Goal: Communication & Community: Answer question/provide support

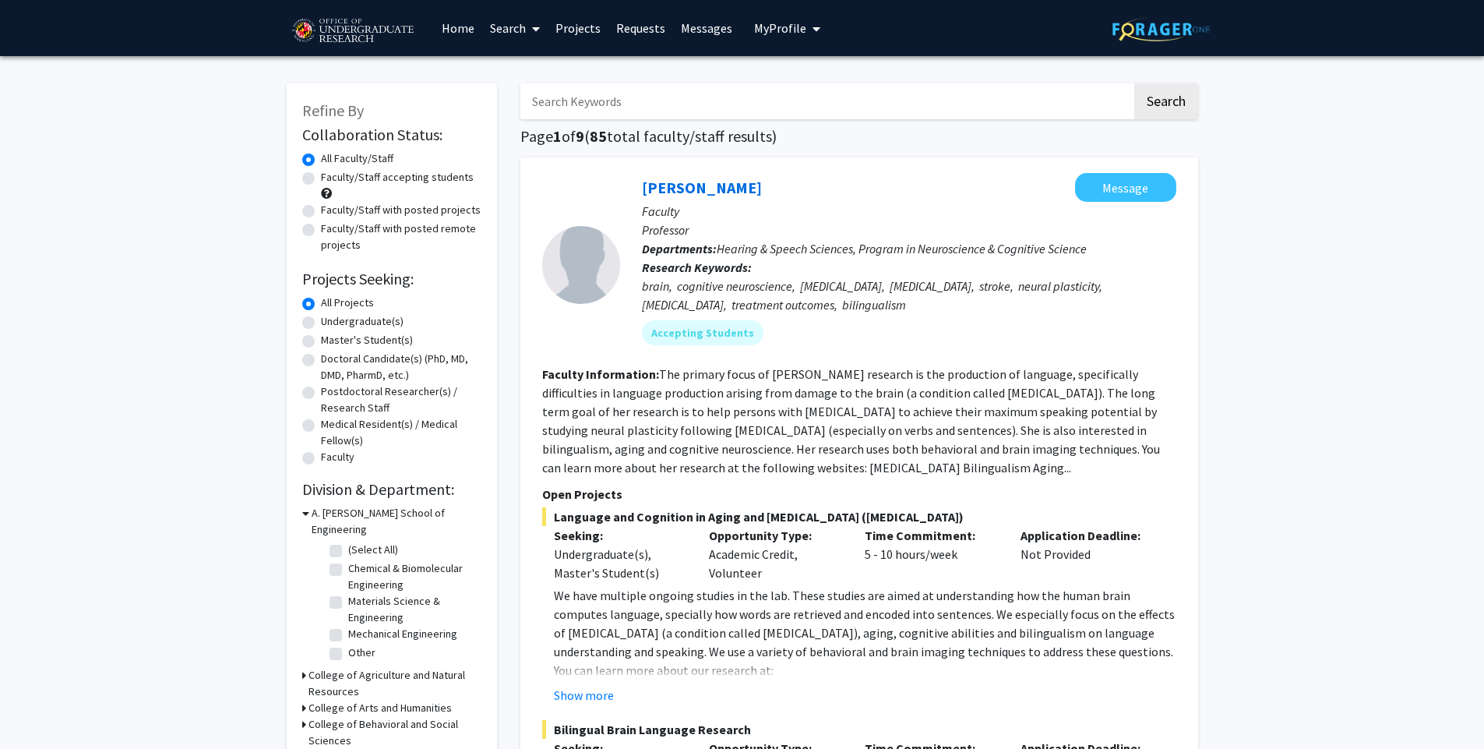
click at [611, 25] on link "Requests" at bounding box center [640, 28] width 65 height 55
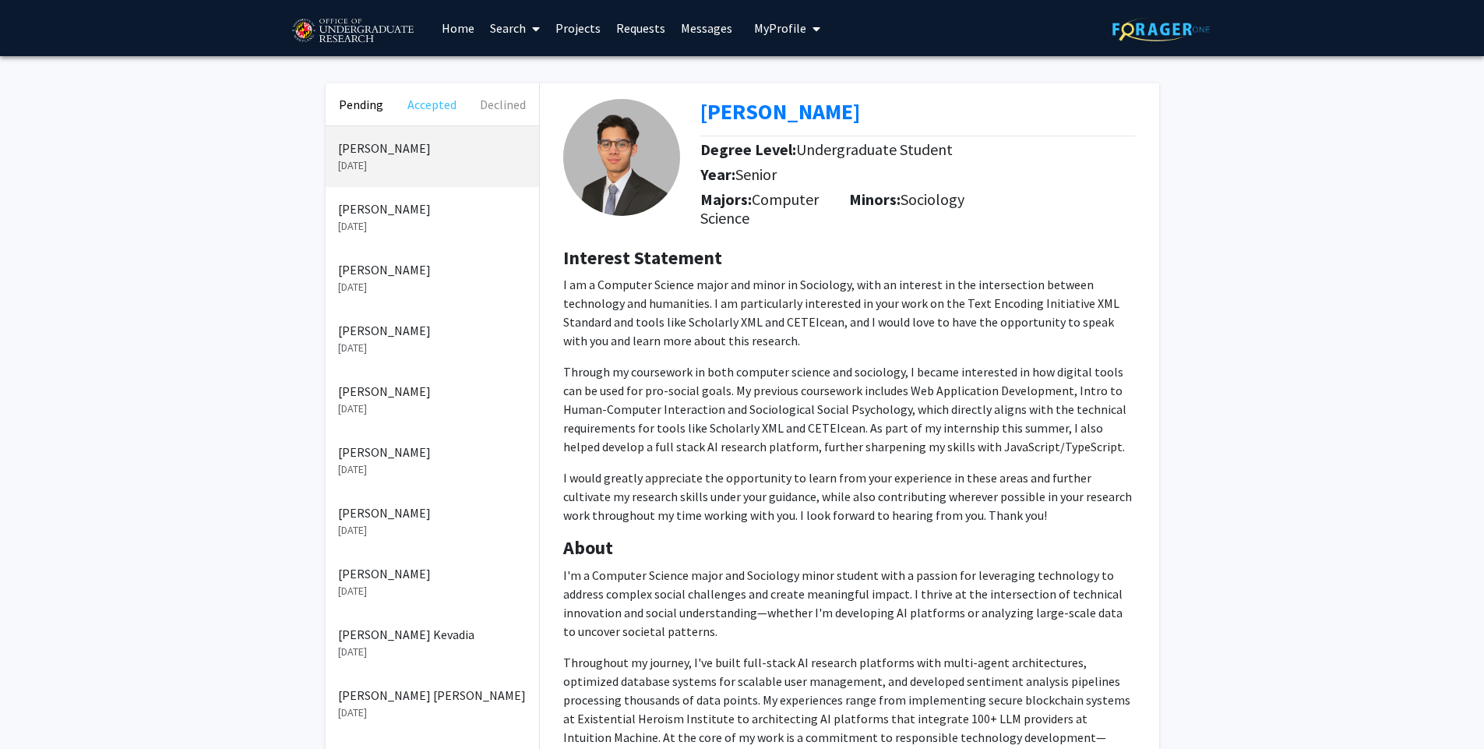
click at [440, 114] on button "Accepted" at bounding box center [432, 104] width 71 height 42
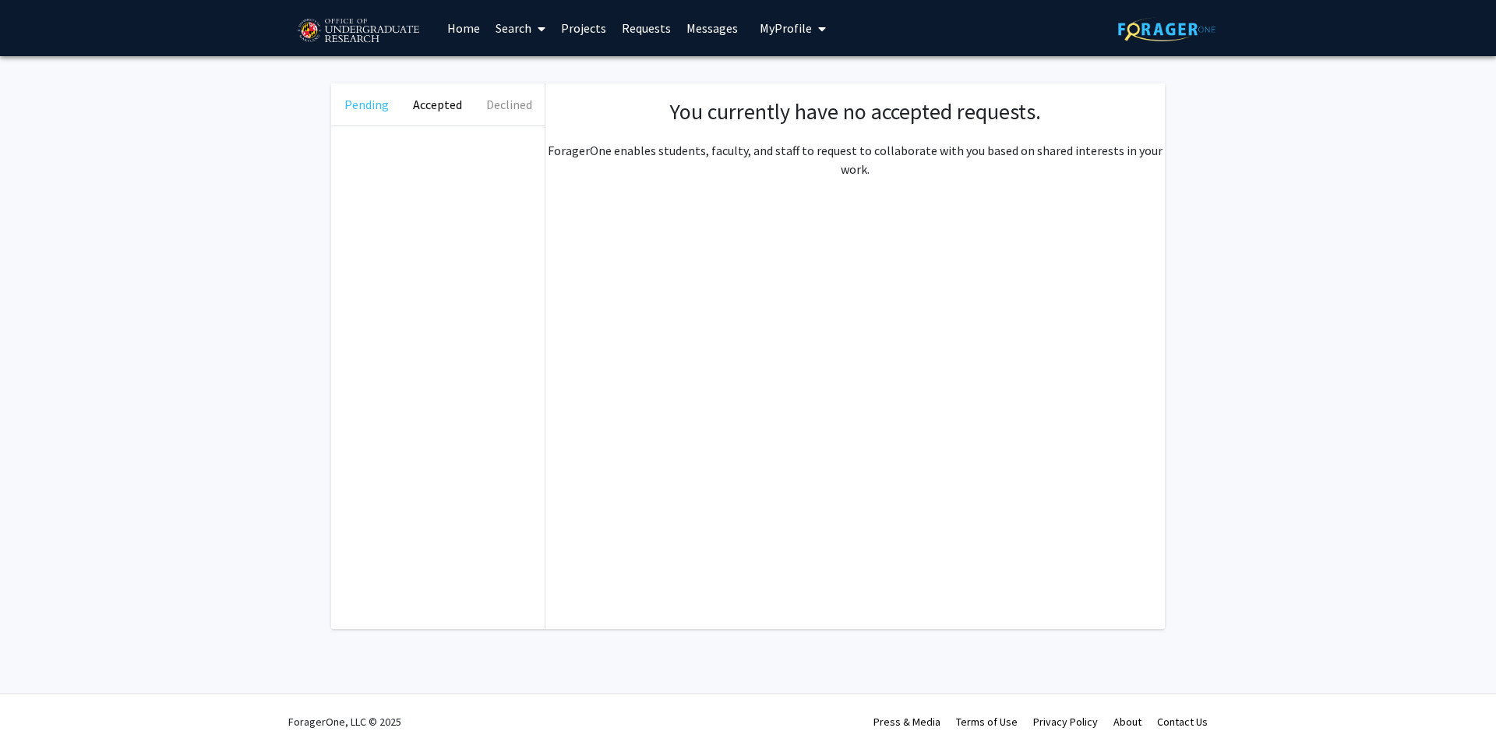
click at [373, 111] on button "Pending" at bounding box center [366, 104] width 71 height 42
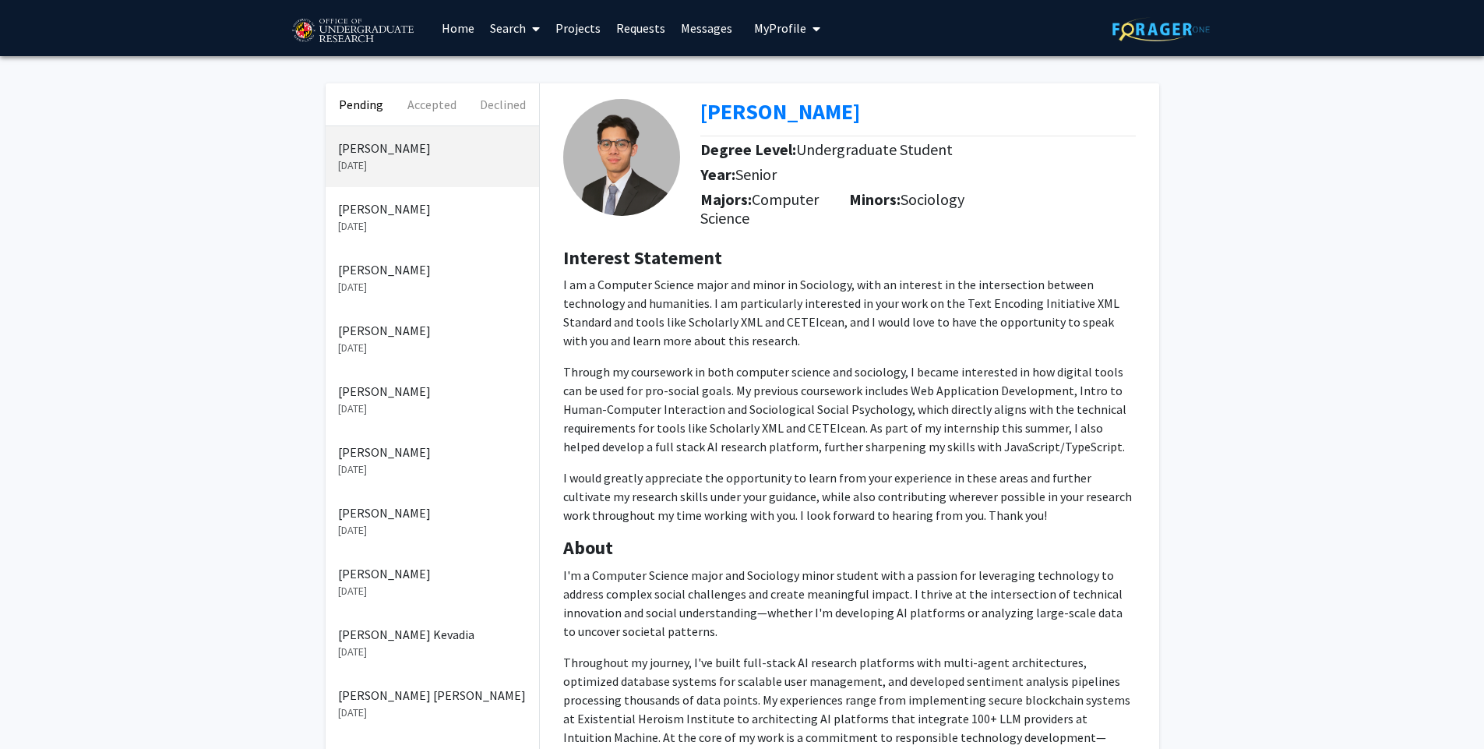
click at [688, 30] on link "Messages" at bounding box center [706, 28] width 67 height 55
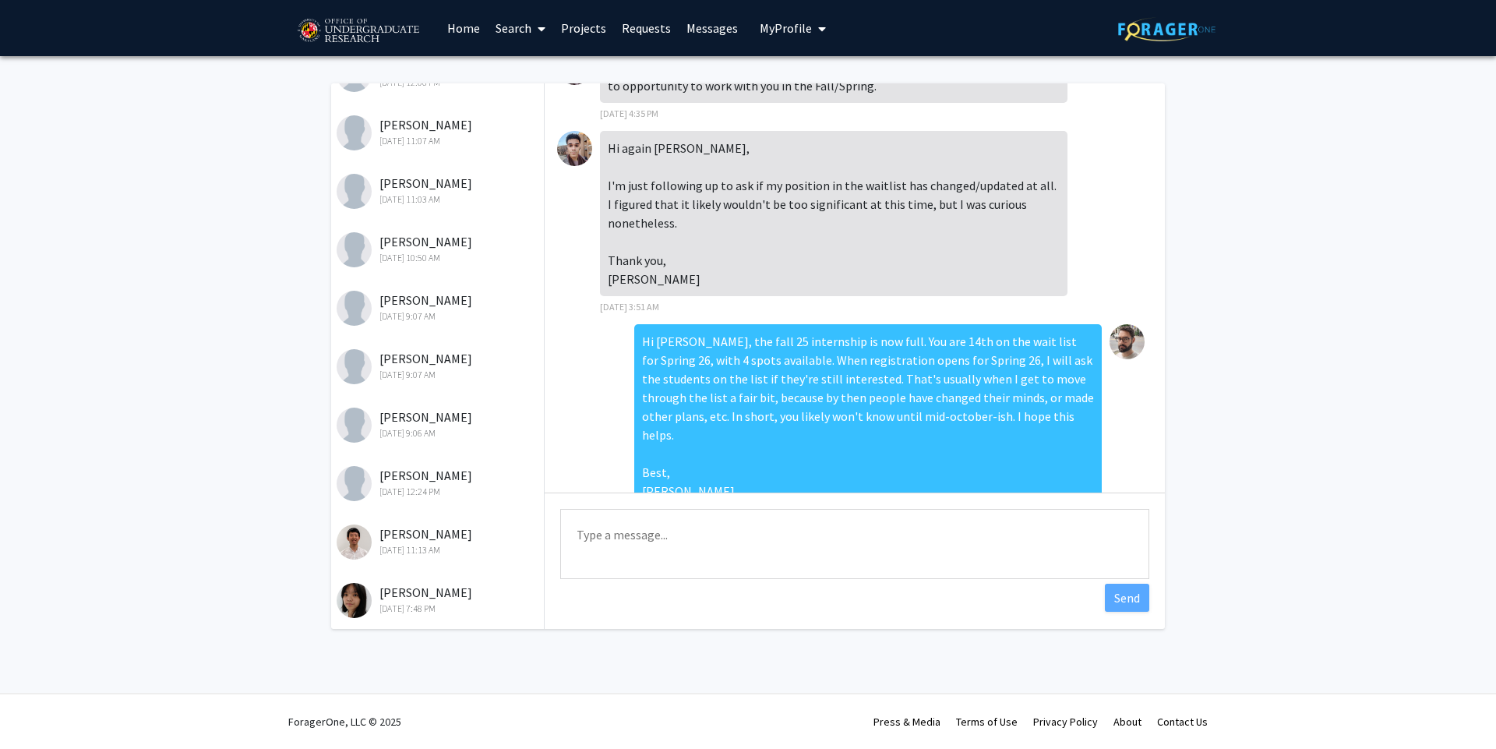
scroll to position [774, 0]
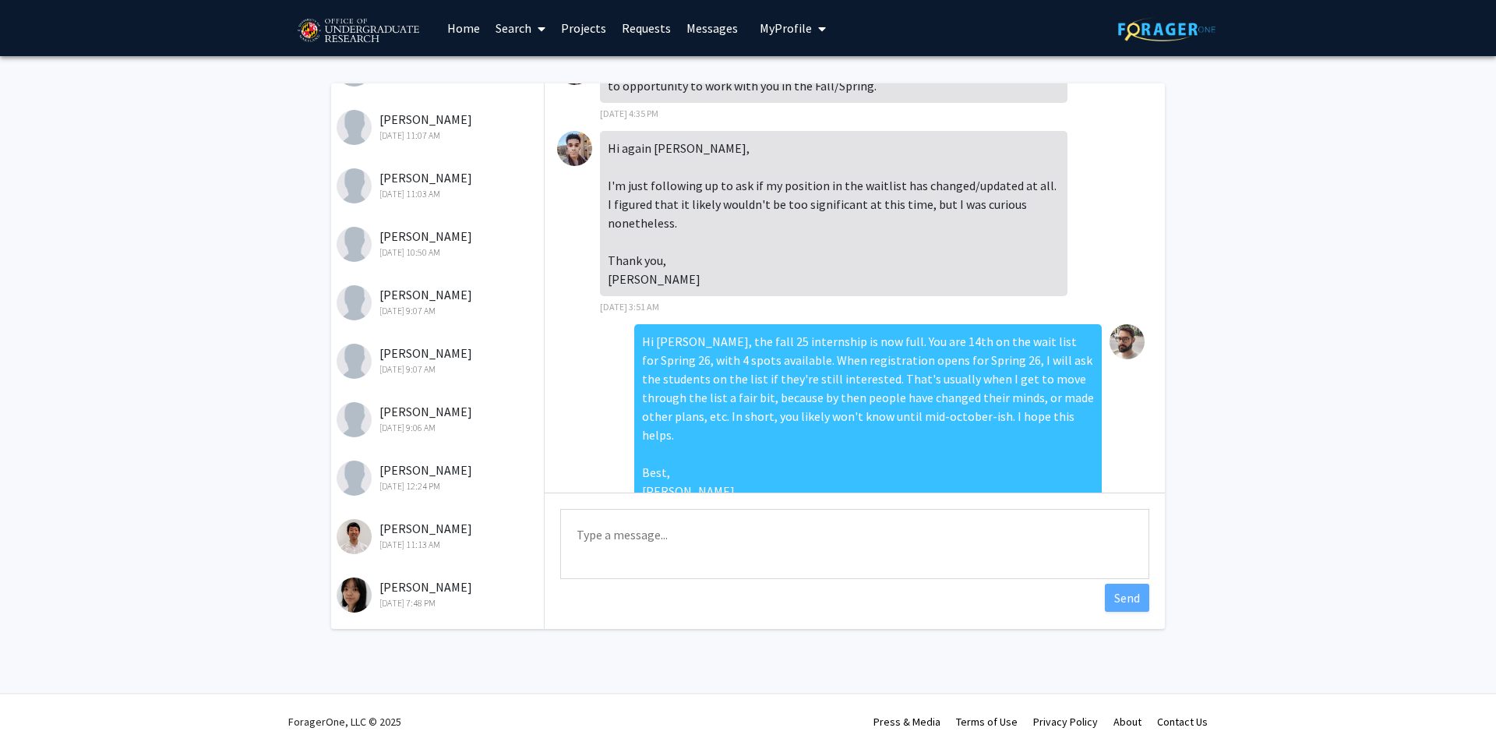
click at [464, 586] on div "[PERSON_NAME] [DATE] 7:48 PM" at bounding box center [438, 593] width 203 height 33
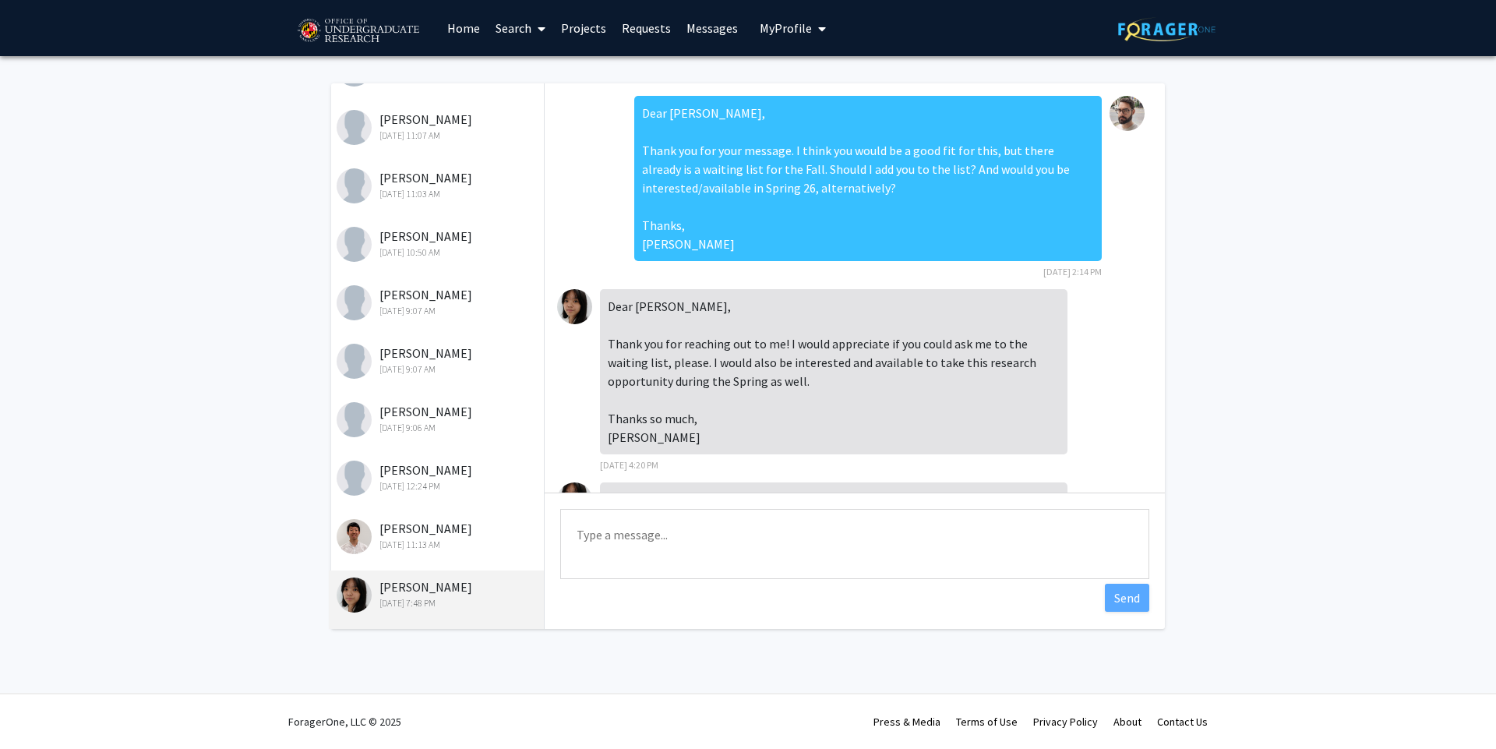
scroll to position [264, 0]
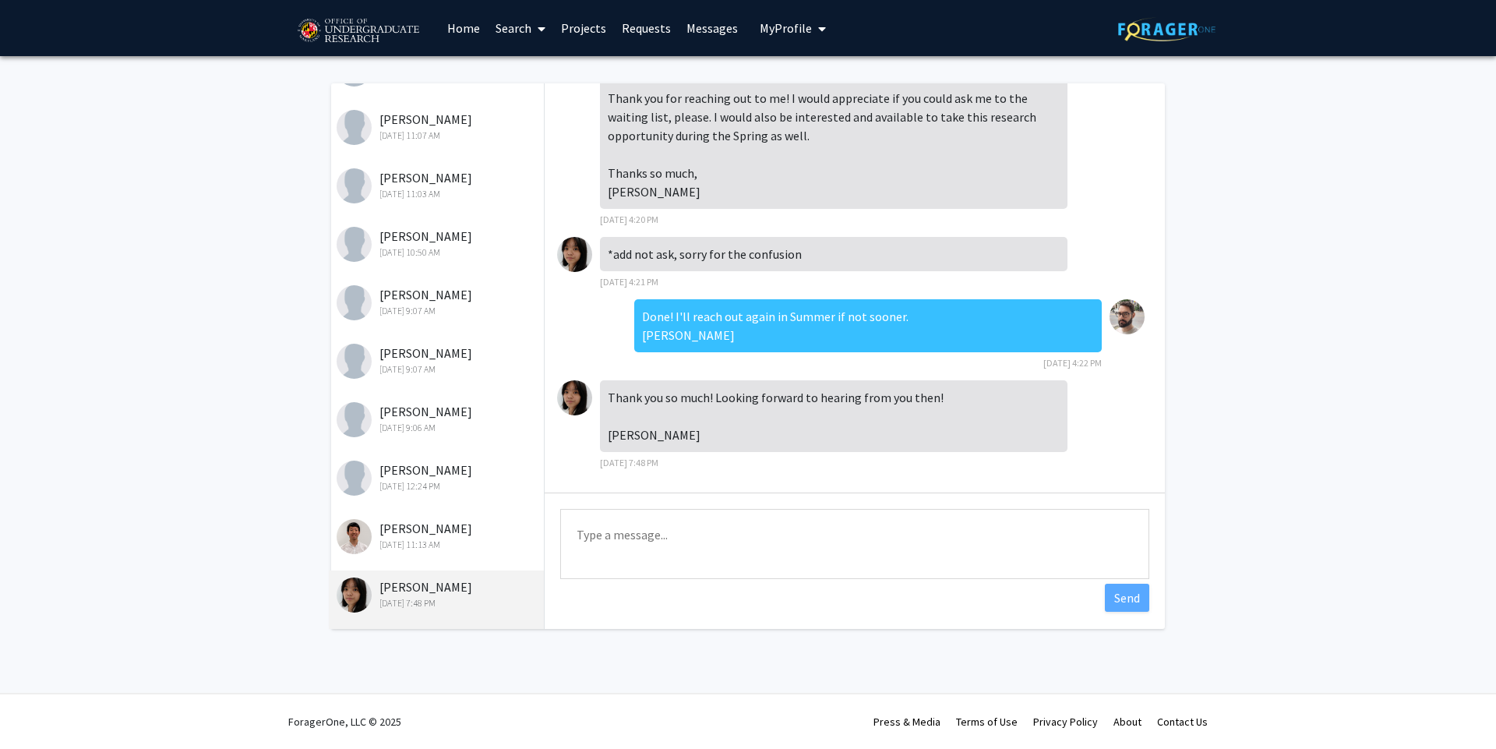
click at [697, 552] on textarea "Type a message" at bounding box center [854, 544] width 589 height 70
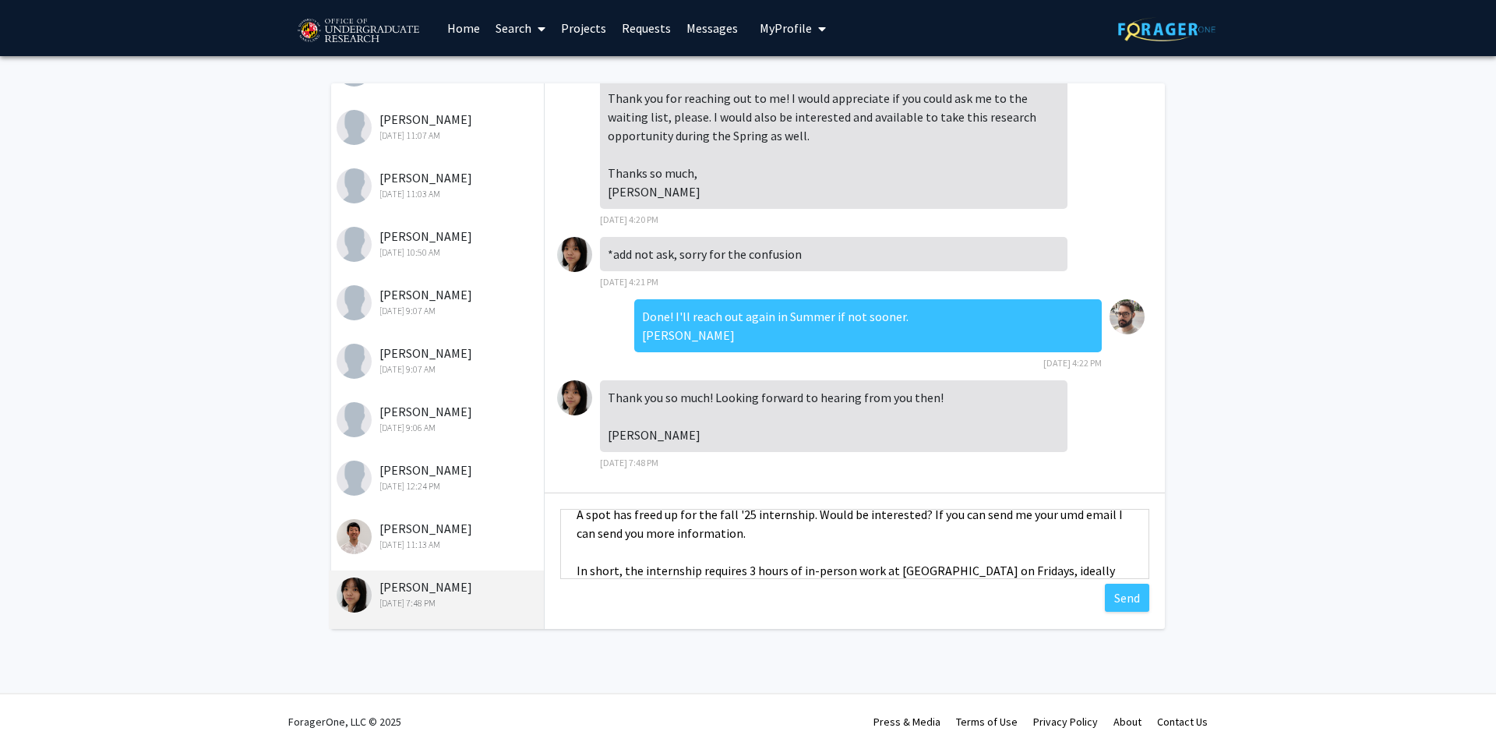
scroll to position [76, 0]
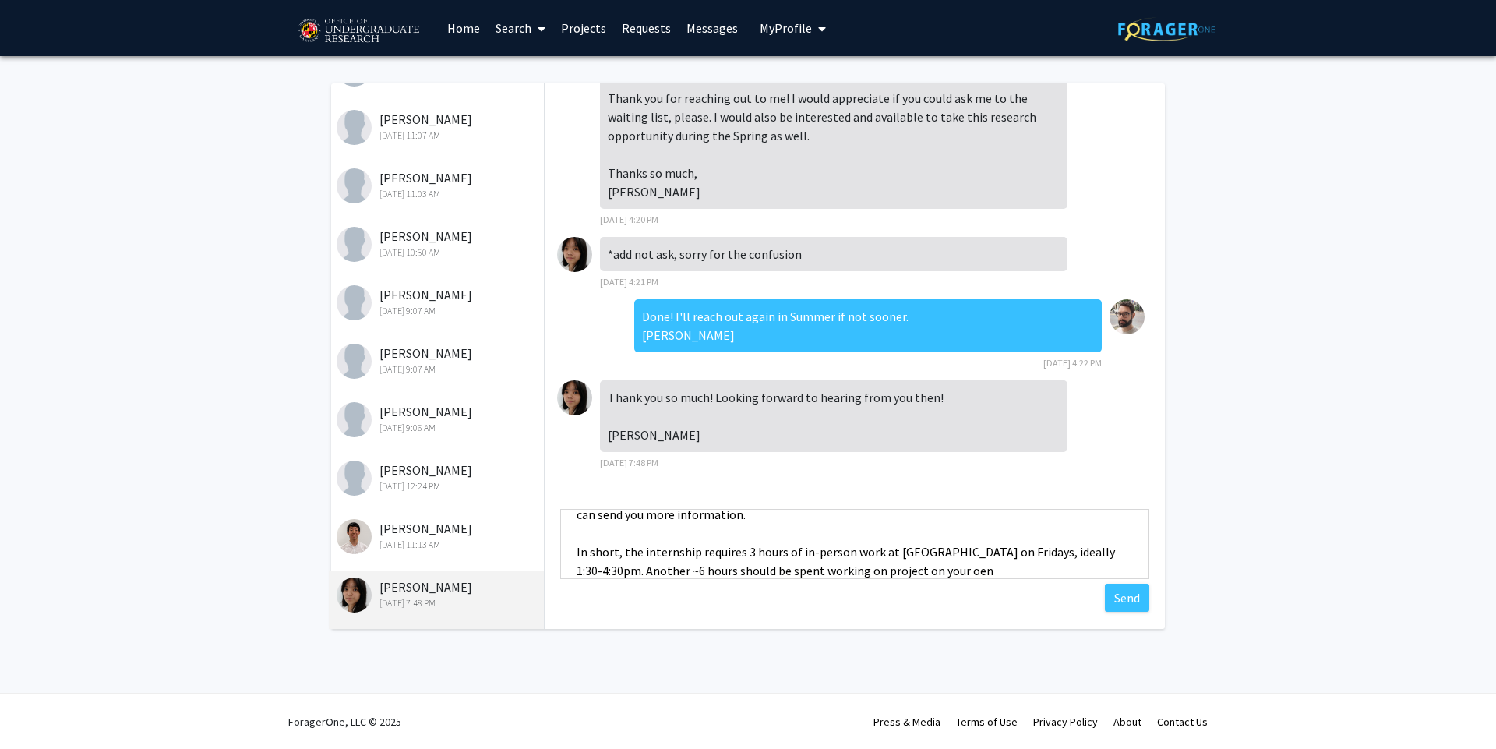
click at [666, 571] on textarea "Dear [PERSON_NAME], A spot has freed up for the fall '25 internship. Would be i…" at bounding box center [854, 544] width 589 height 70
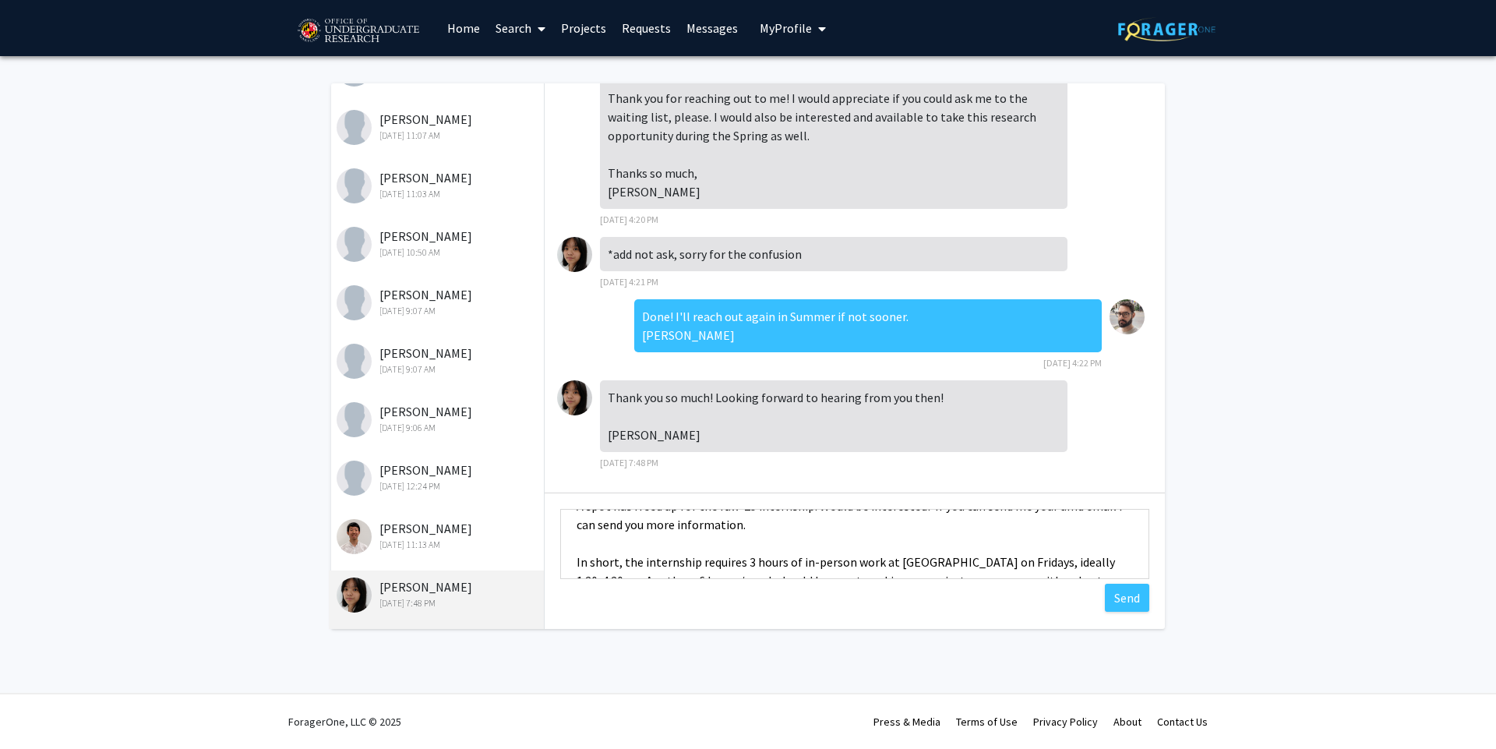
scroll to position [112, 0]
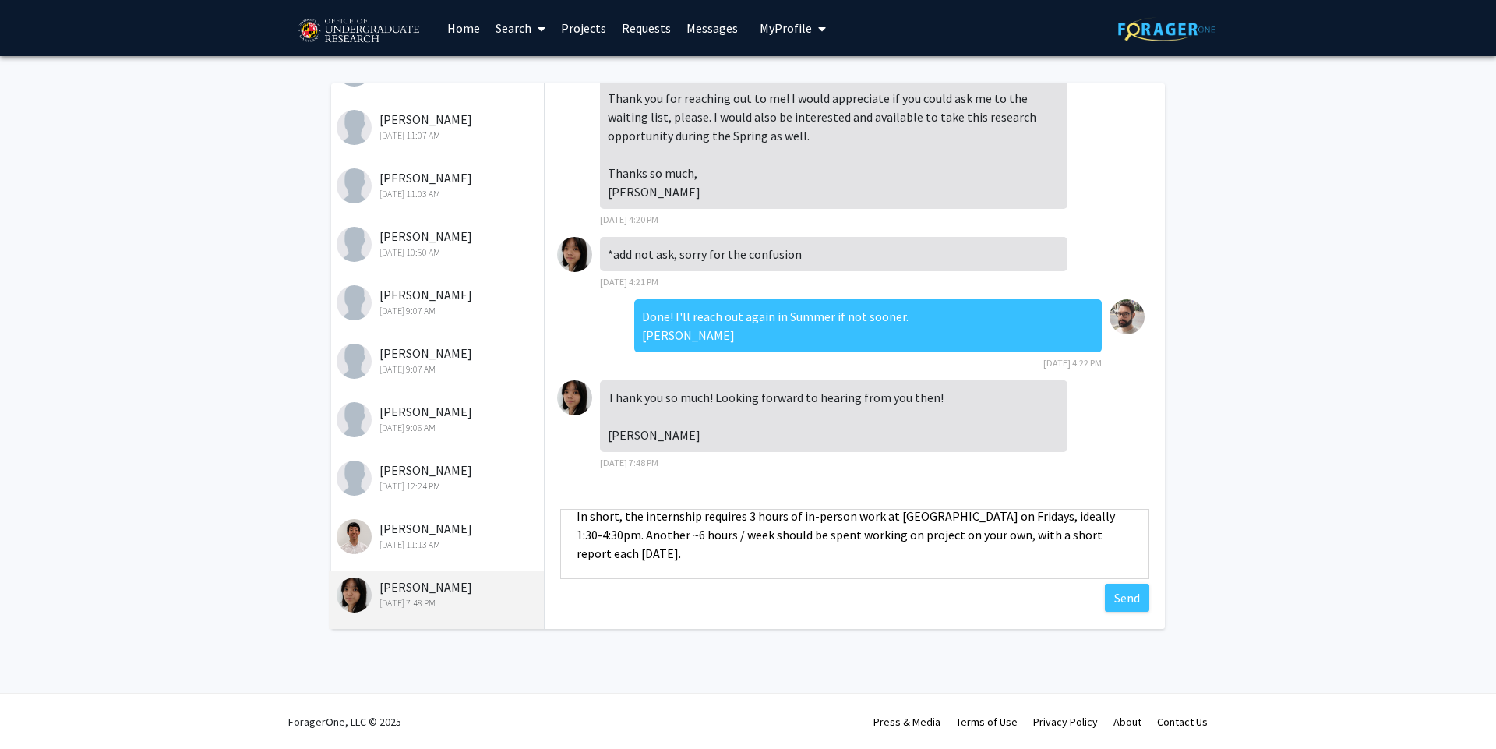
click at [665, 548] on textarea "Dear [PERSON_NAME], A spot has freed up for the fall '25 internship. Would be i…" at bounding box center [854, 544] width 589 height 70
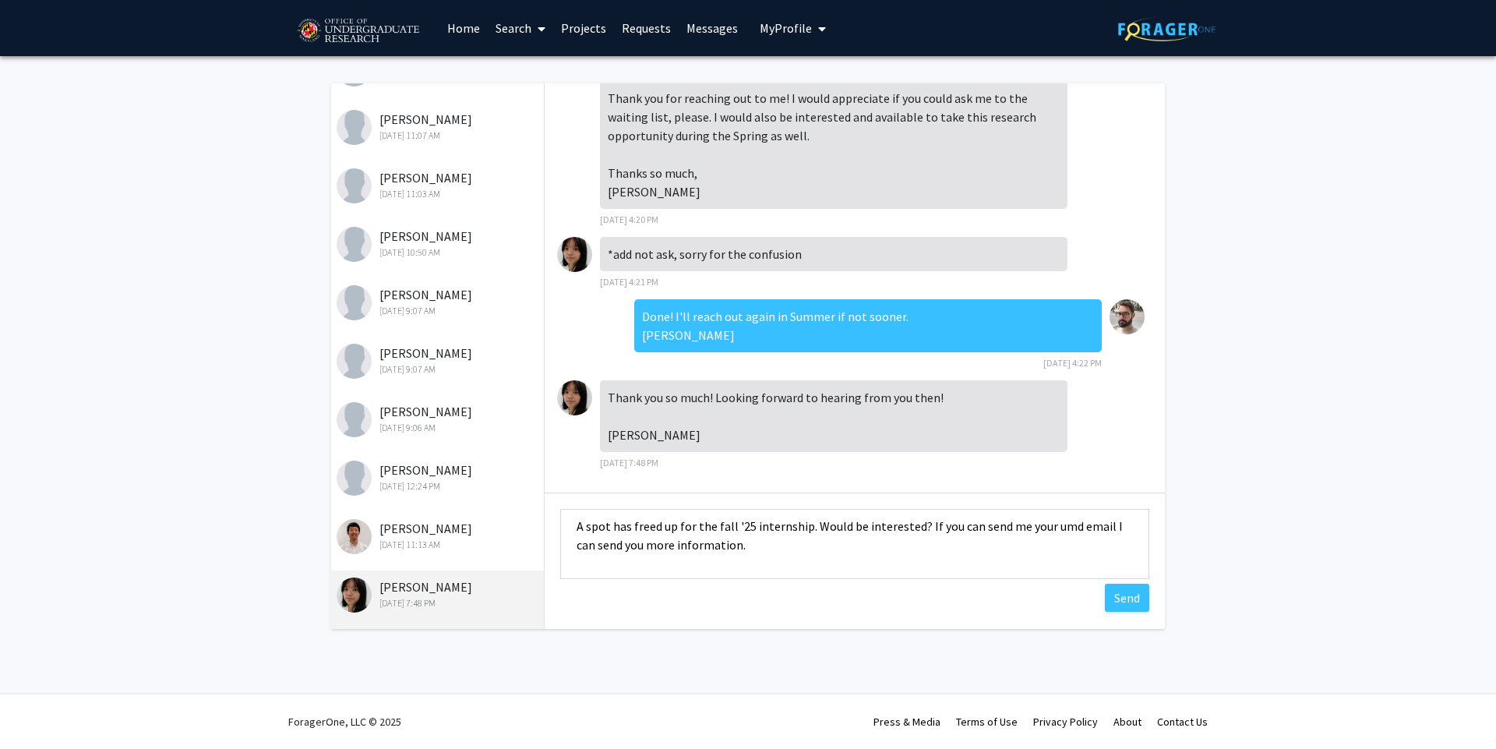
scroll to position [0, 0]
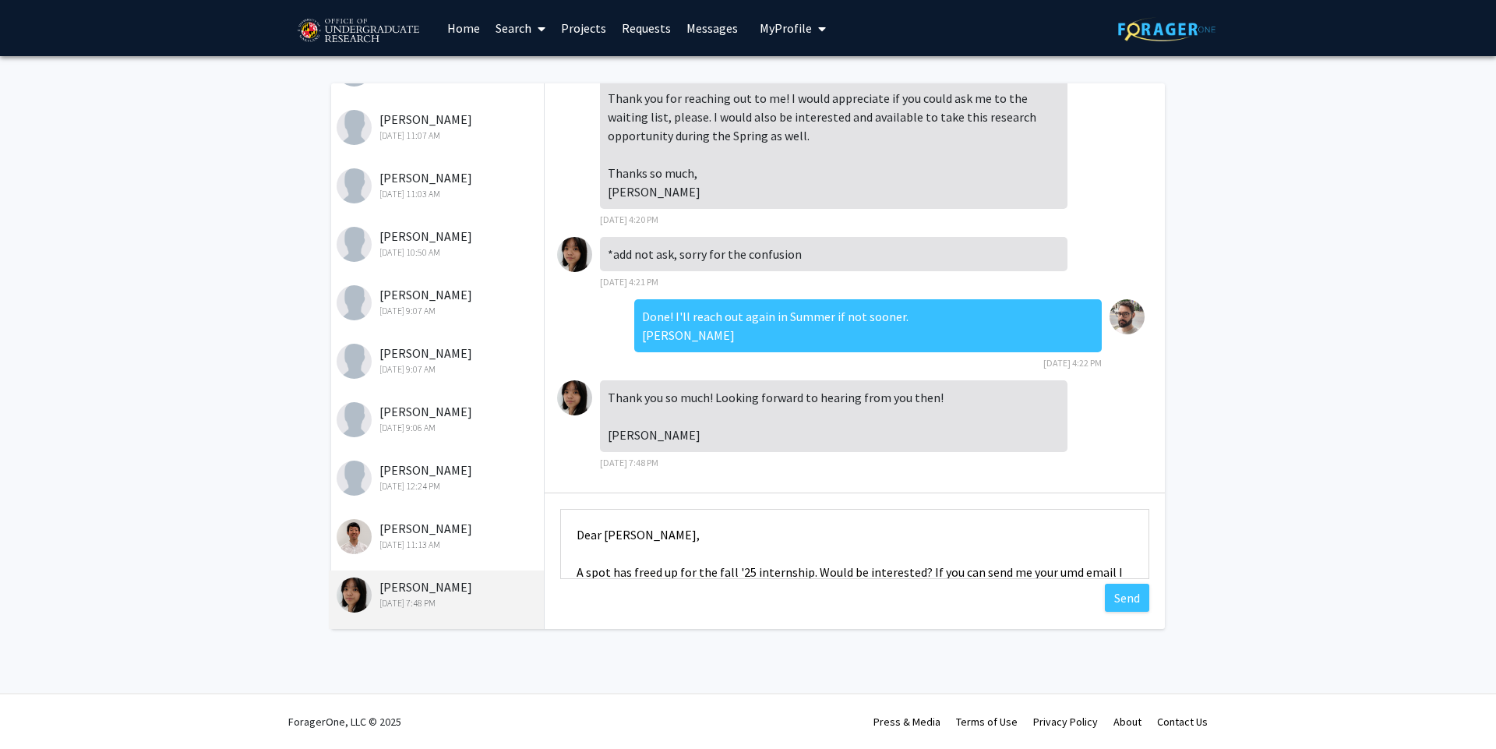
click at [646, 547] on textarea "Dear [PERSON_NAME], A spot has freed up for the fall '25 internship. Would be i…" at bounding box center [854, 544] width 589 height 70
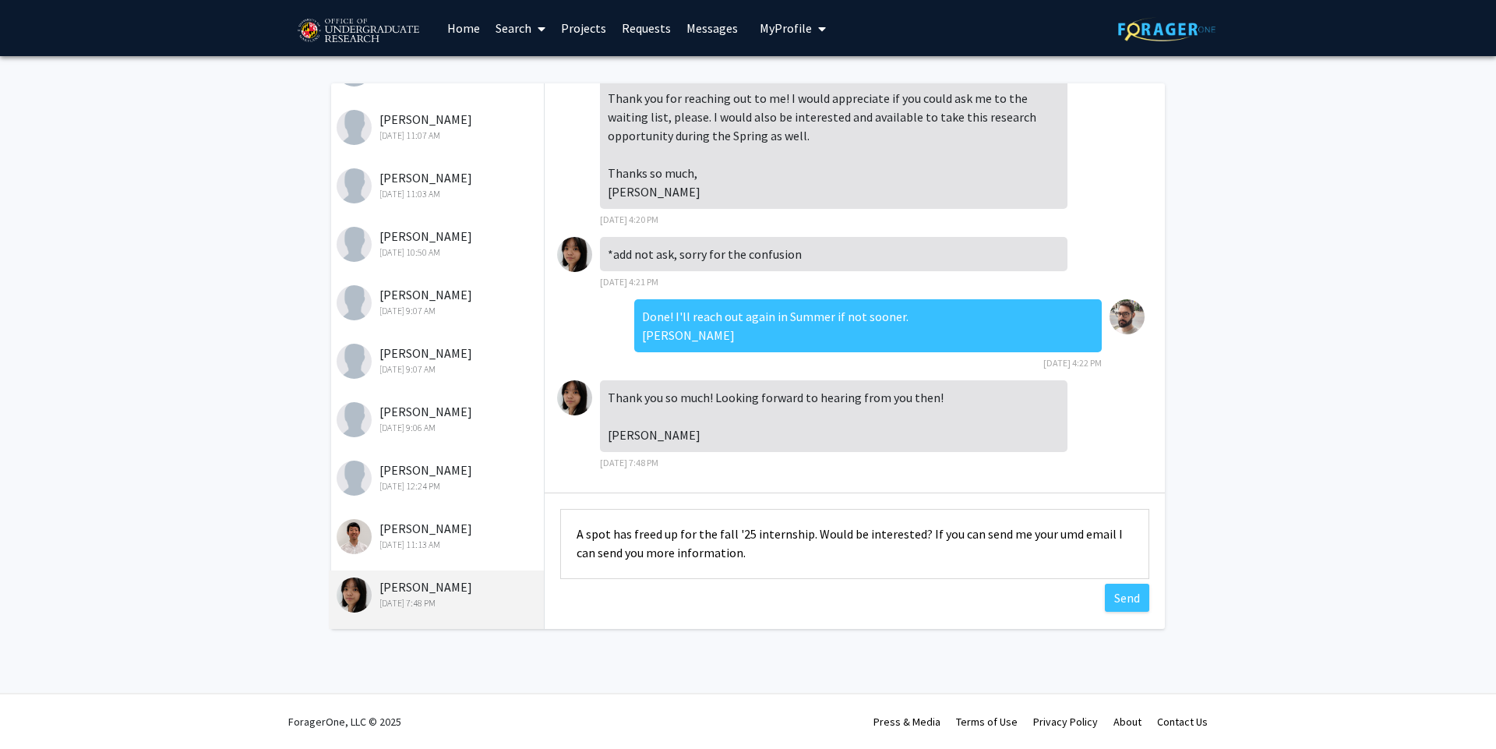
click at [717, 532] on textarea "Dear [PERSON_NAME], A spot has freed up for the fall '25 internship. Would be i…" at bounding box center [854, 544] width 589 height 70
click at [844, 528] on textarea "Dear [PERSON_NAME], A spot has freed up for the Fall '25 internship. Would be i…" at bounding box center [854, 544] width 589 height 70
drag, startPoint x: 681, startPoint y: 554, endPoint x: 689, endPoint y: 552, distance: 8.1
click at [681, 552] on textarea "Dear [PERSON_NAME], A spot has freed up for the Fall '25 internship. Would you …" at bounding box center [854, 544] width 589 height 70
click at [686, 552] on textarea "Dear [PERSON_NAME], A spot has freed up for the Fall '25 internship. Would you …" at bounding box center [854, 544] width 589 height 70
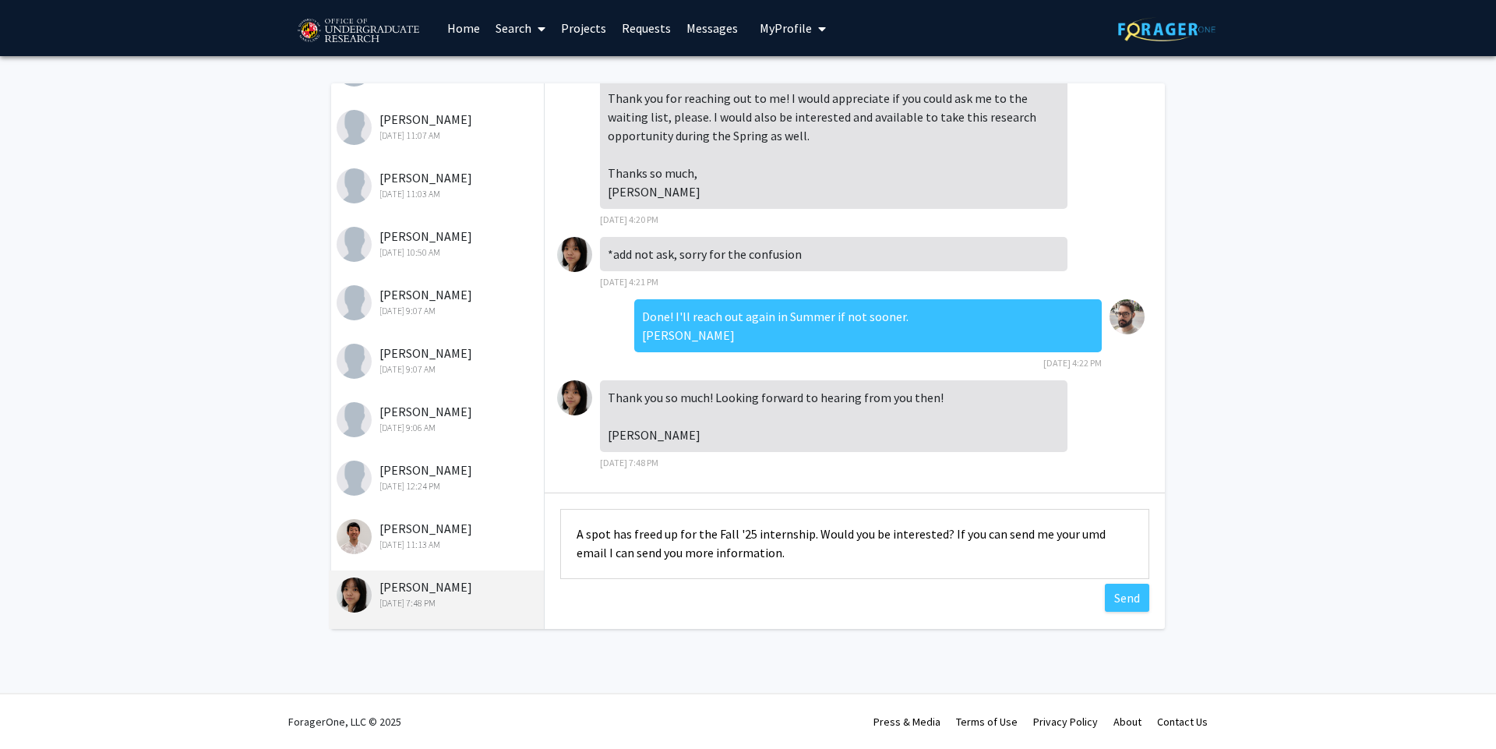
click at [774, 552] on textarea "Dear [PERSON_NAME], A spot has freed up for the Fall '25 internship. Would you …" at bounding box center [854, 544] width 589 height 70
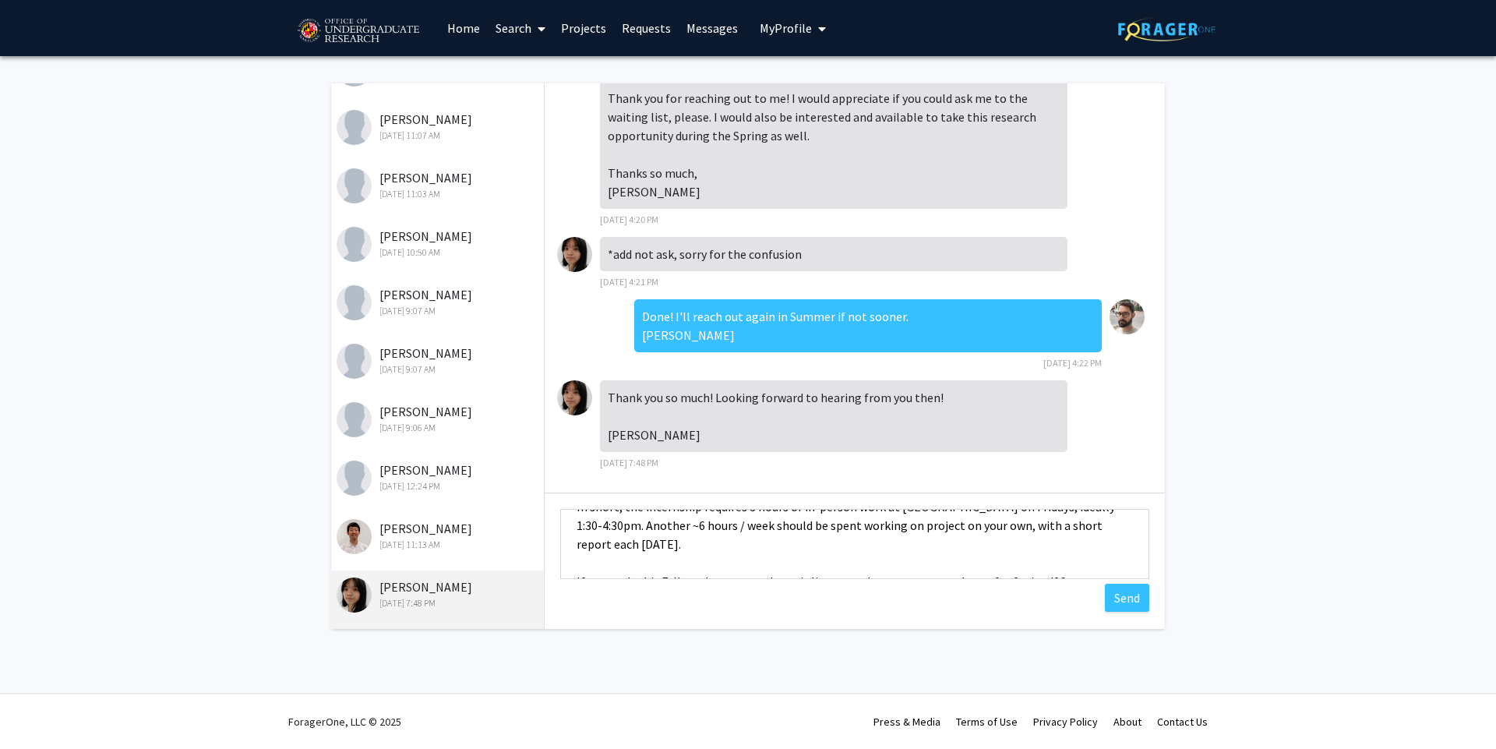
scroll to position [108, 0]
click at [857, 545] on textarea "Dear [PERSON_NAME], A spot has freed up for the Fall '25 internship. Would you …" at bounding box center [854, 544] width 589 height 70
click at [1048, 520] on textarea "Dear [PERSON_NAME], A spot has freed up for the Fall '25 internship. Would you …" at bounding box center [854, 544] width 589 height 70
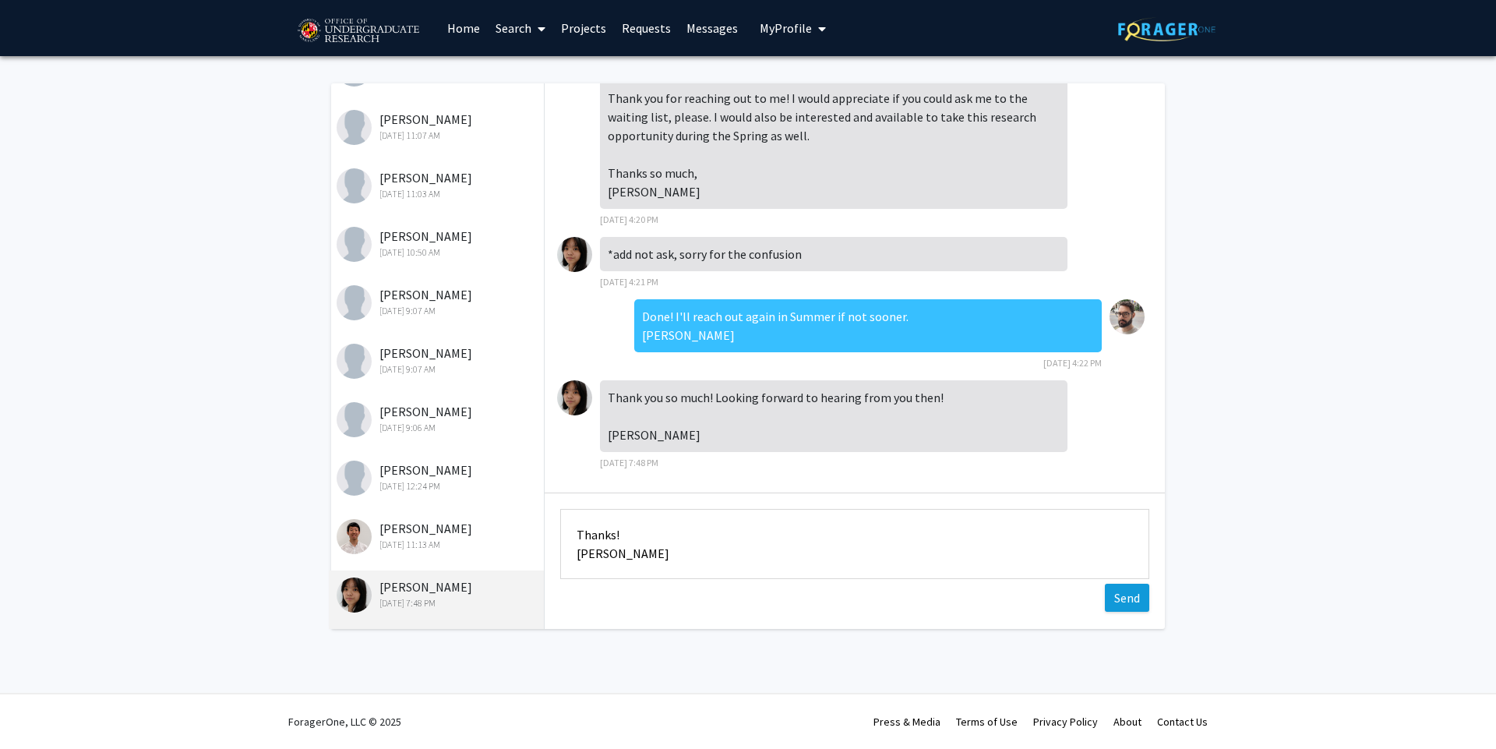
type textarea "Dear [PERSON_NAME], A spot has freed up for the Fall '25 internship. Would you …"
click at [1123, 608] on button "Send" at bounding box center [1127, 598] width 44 height 28
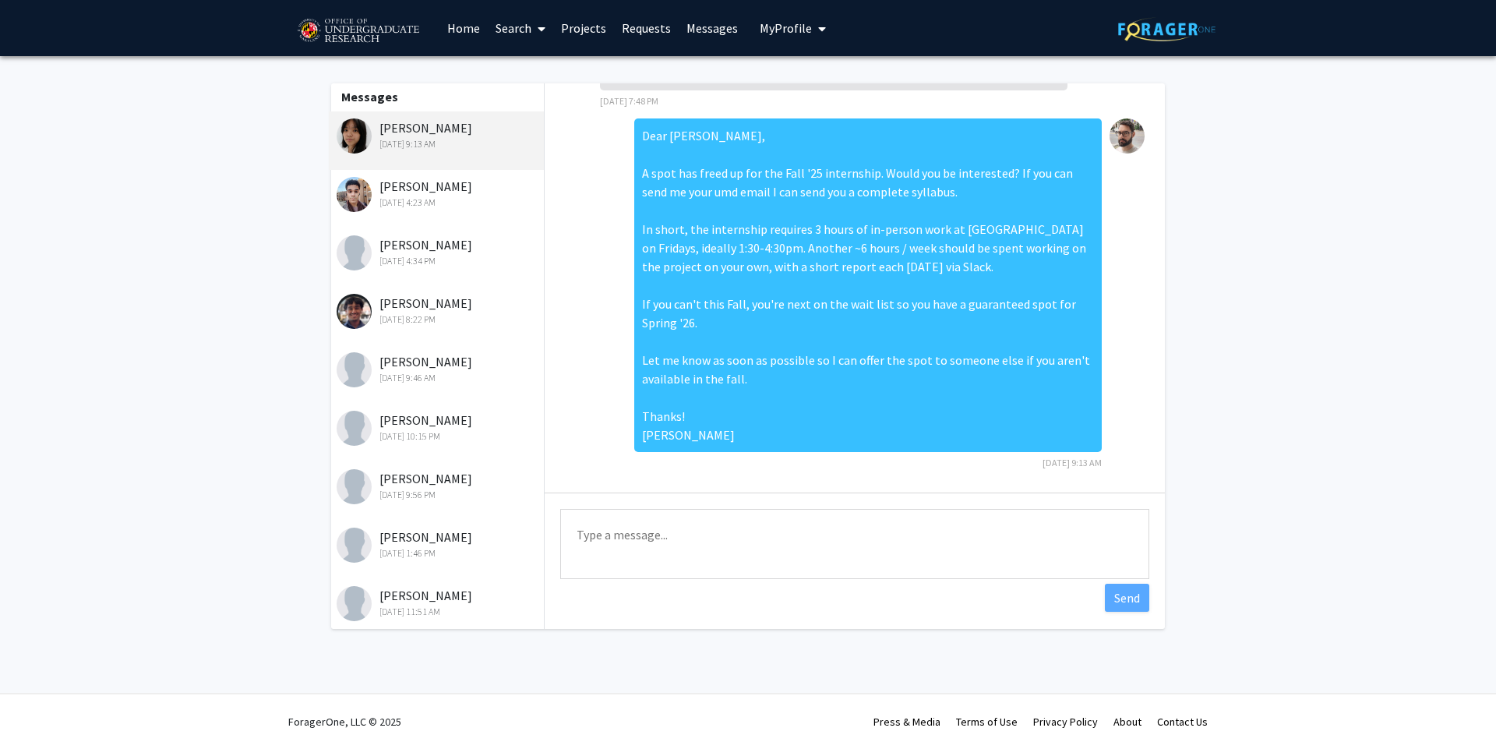
scroll to position [0, 0]
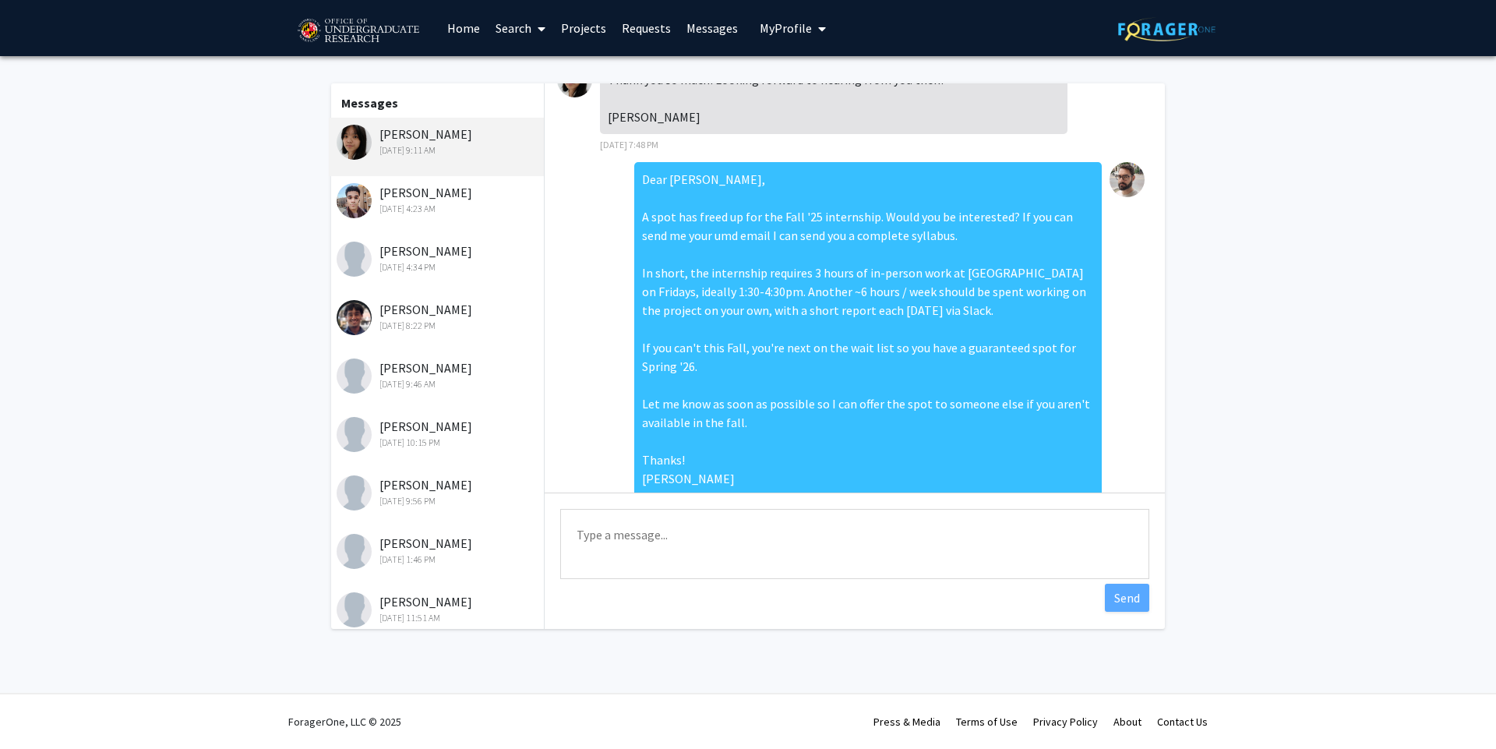
scroll to position [439, 0]
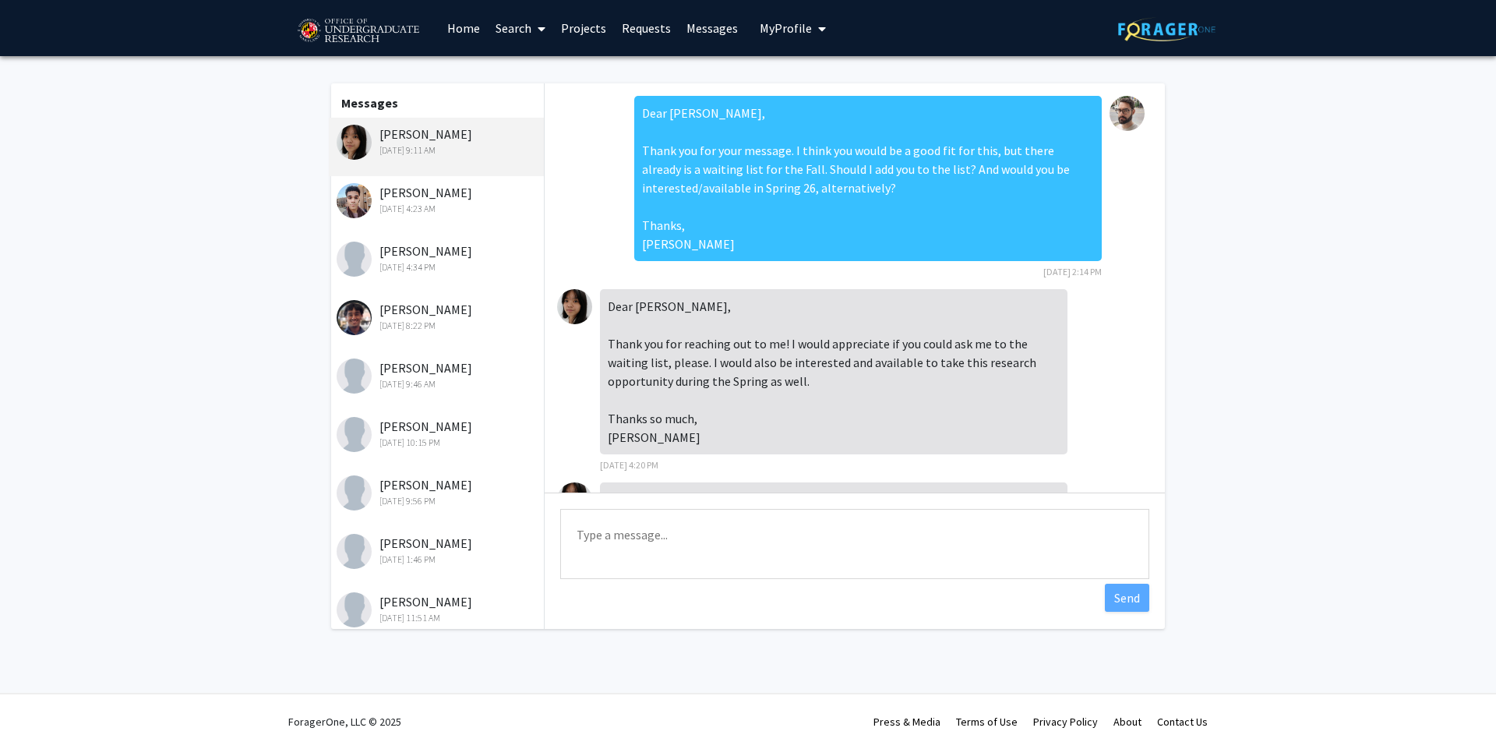
scroll to position [626, 0]
